Goal: Information Seeking & Learning: Check status

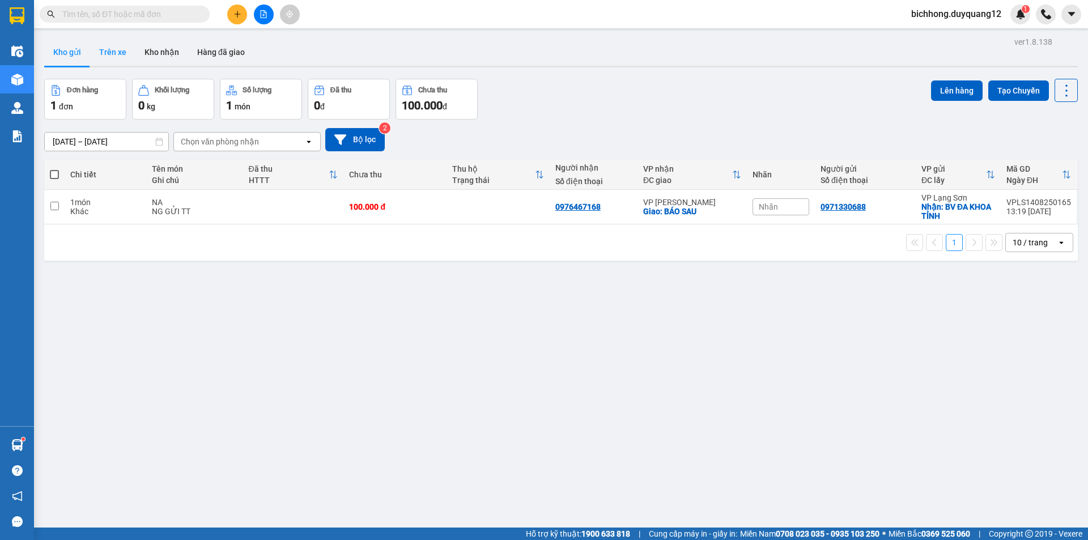
click at [127, 55] on button "Trên xe" at bounding box center [112, 52] width 45 height 27
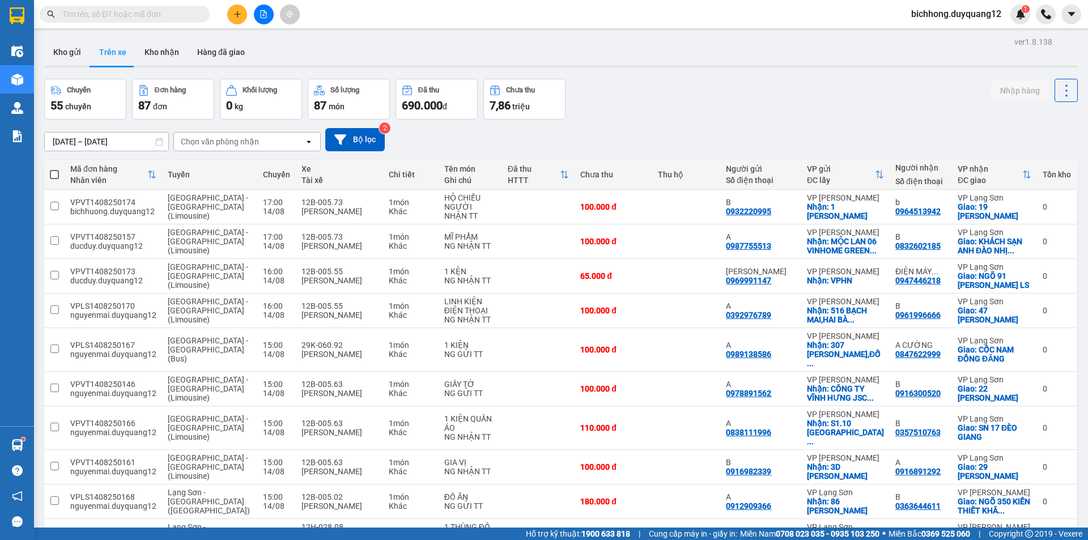
click at [113, 138] on input "[DATE] – [DATE]" at bounding box center [107, 142] width 124 height 18
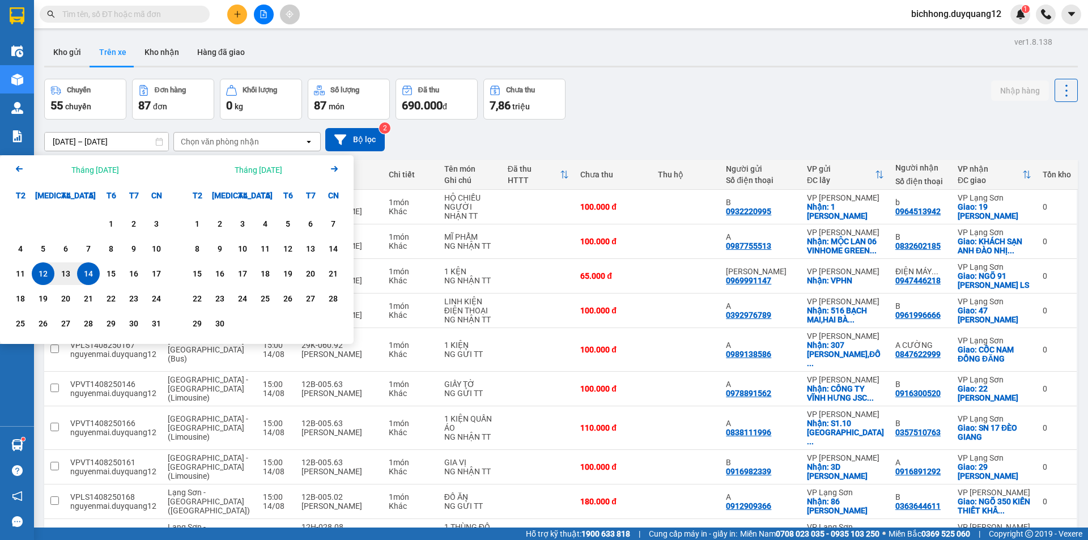
click at [89, 275] on div "14" at bounding box center [88, 274] width 16 height 14
type input "[DATE] – [DATE]"
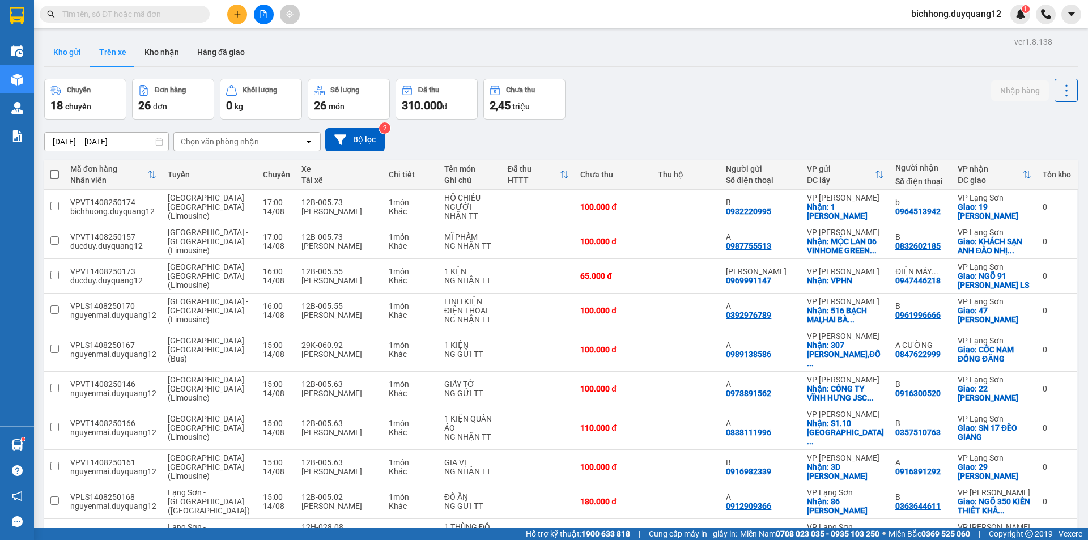
click at [80, 58] on button "Kho gửi" at bounding box center [67, 52] width 46 height 27
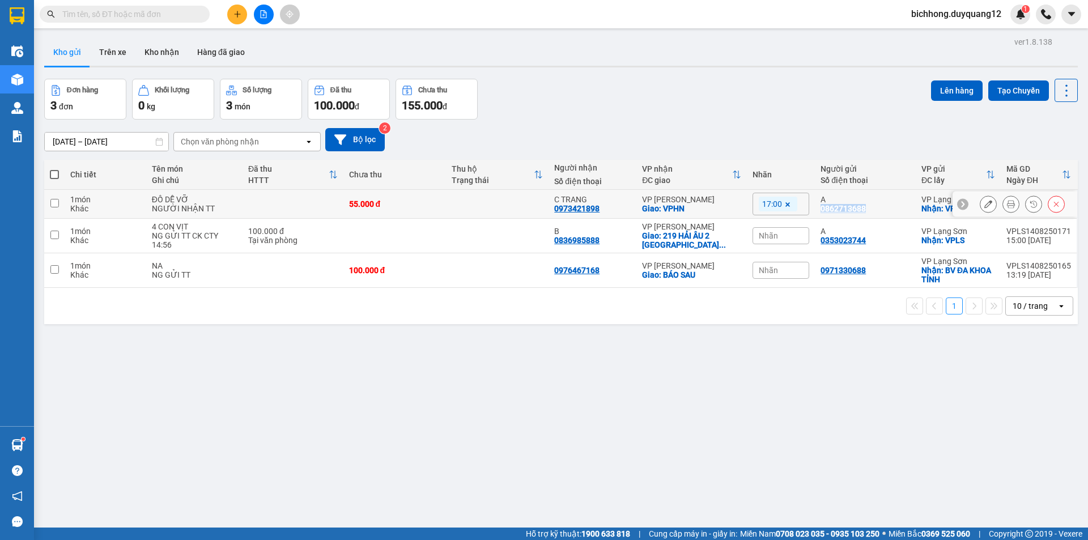
drag, startPoint x: 840, startPoint y: 209, endPoint x: 817, endPoint y: 210, distance: 23.3
click at [821, 210] on div "A 0862713688" at bounding box center [866, 204] width 90 height 18
copy div "0862713688"
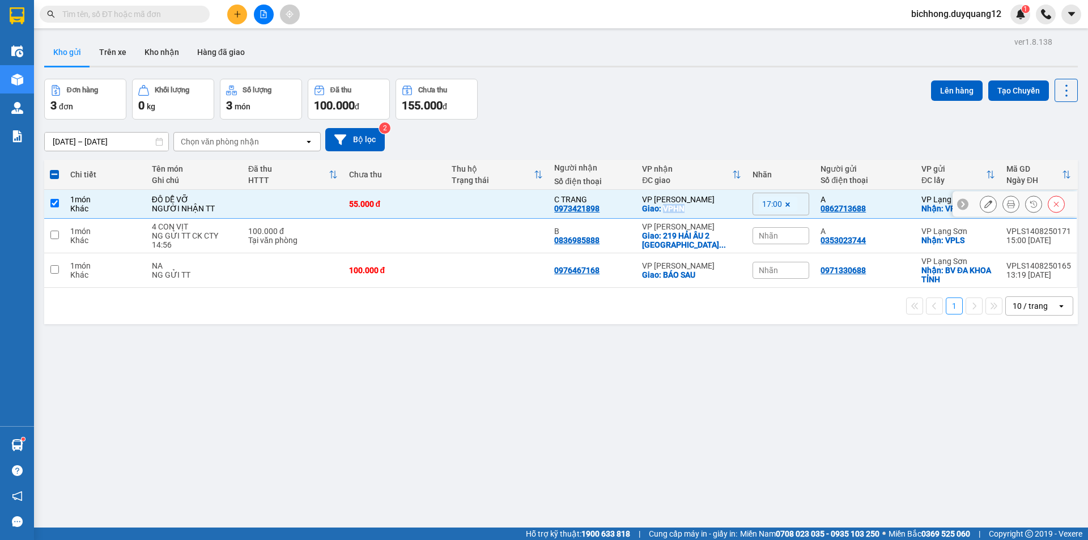
drag, startPoint x: 685, startPoint y: 213, endPoint x: 664, endPoint y: 208, distance: 22.1
click at [664, 208] on td "VP [PERSON_NAME]: VPHN" at bounding box center [691, 204] width 111 height 29
copy div "VPHN"
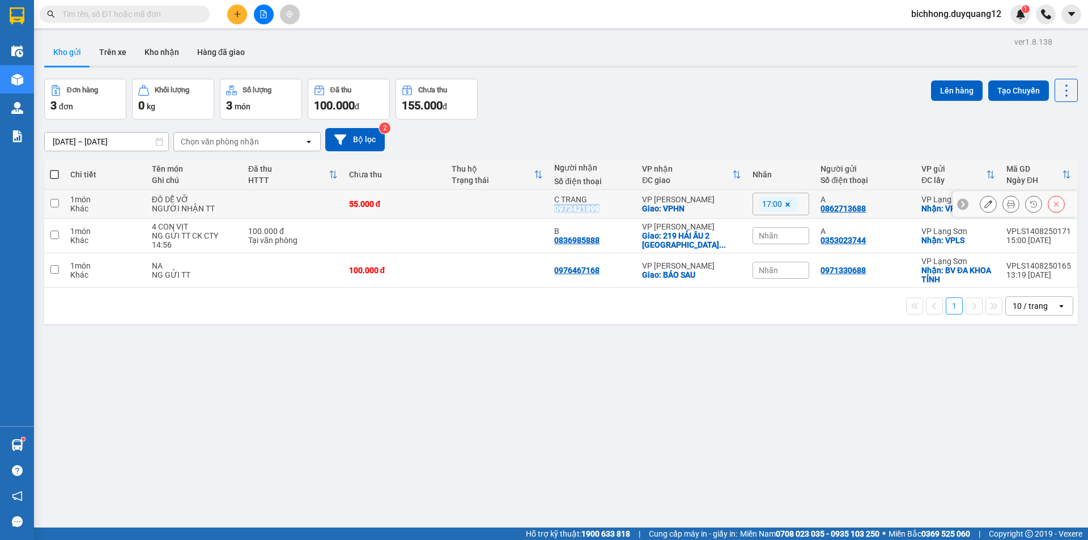
drag, startPoint x: 601, startPoint y: 213, endPoint x: 554, endPoint y: 213, distance: 47.0
click at [554, 213] on td "C TRANG 0973421898" at bounding box center [593, 204] width 88 height 29
copy div "0973421898"
checkbox input "true"
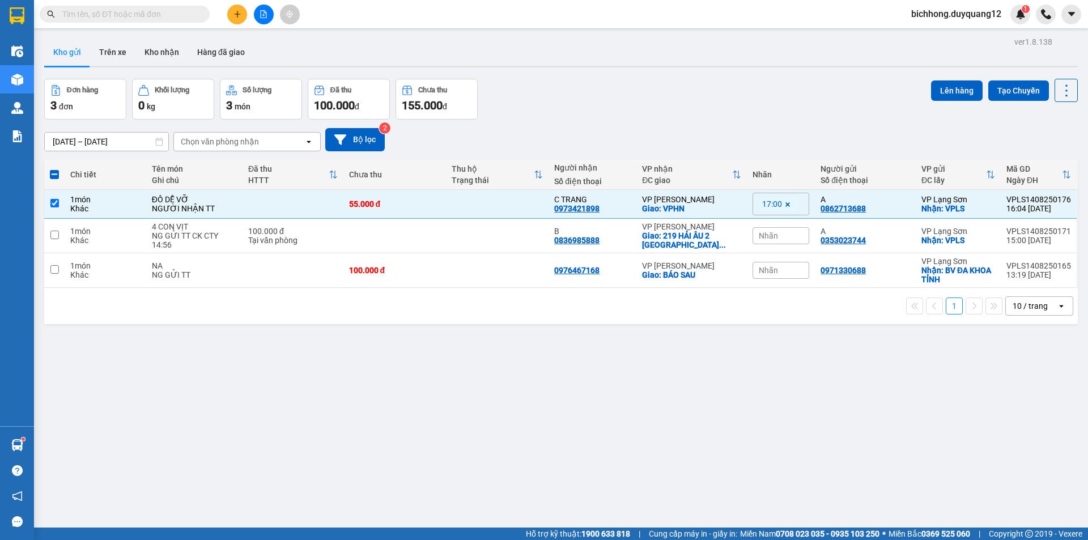
click at [627, 349] on div "ver 1.8.138 Kho gửi Trên xe Kho nhận Hàng đã giao Đơn hàng 3 đơn Khối lượng 0 k…" at bounding box center [561, 304] width 1043 height 540
